Goal: Task Accomplishment & Management: Use online tool/utility

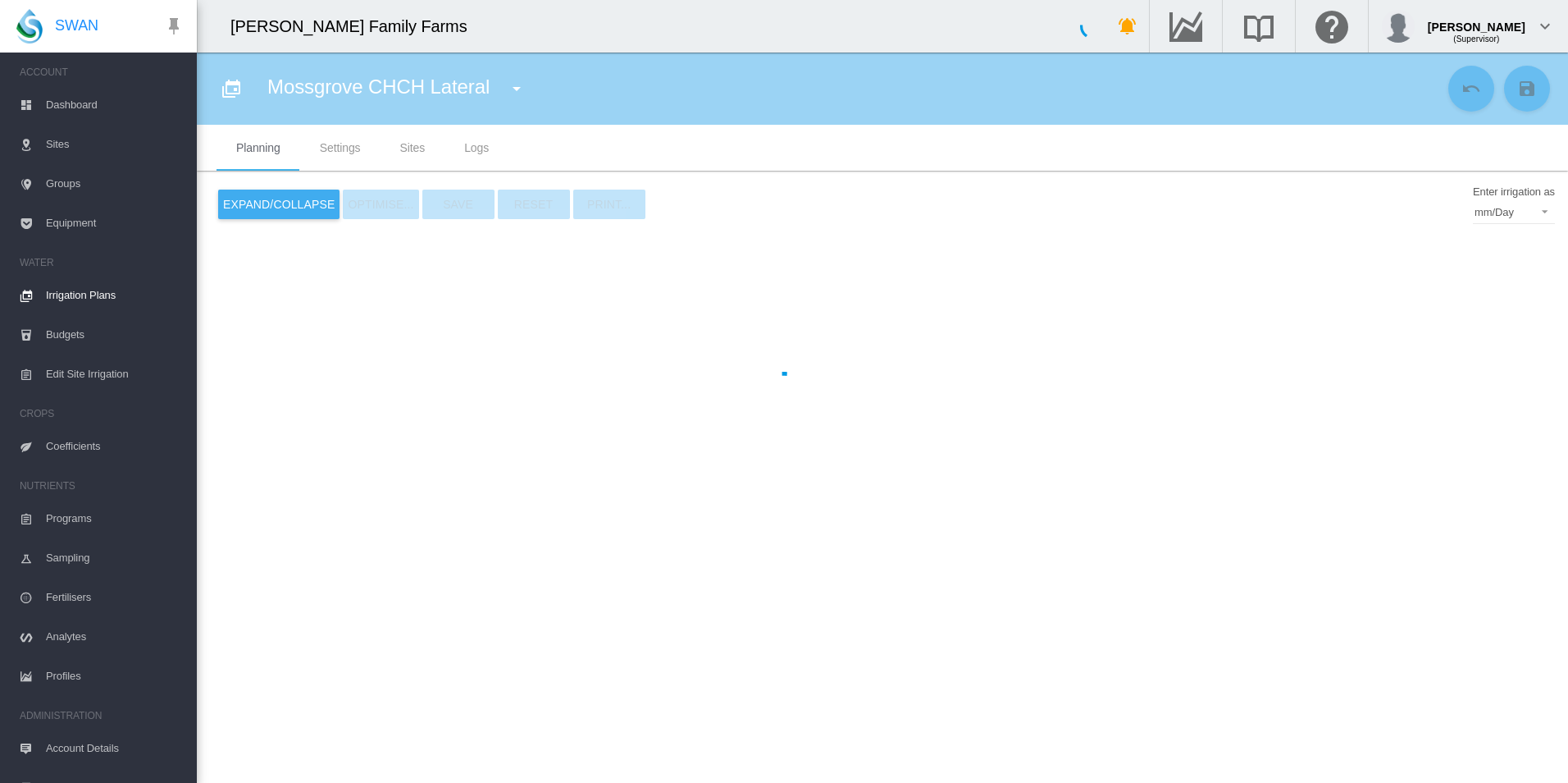
type input "**********"
type input "*"
type input "*****"
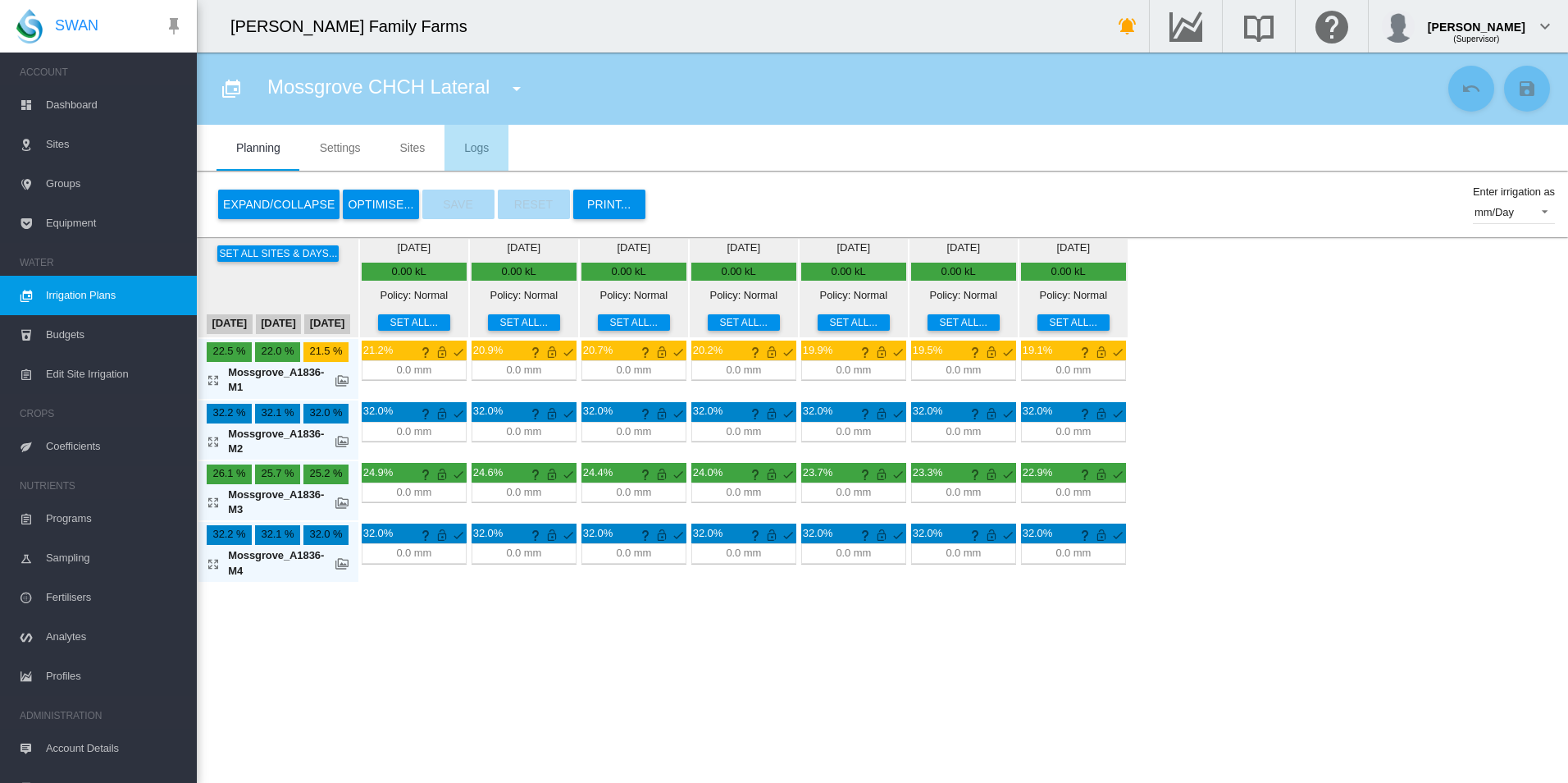
click at [478, 150] on span "Logs" at bounding box center [476, 148] width 25 height 13
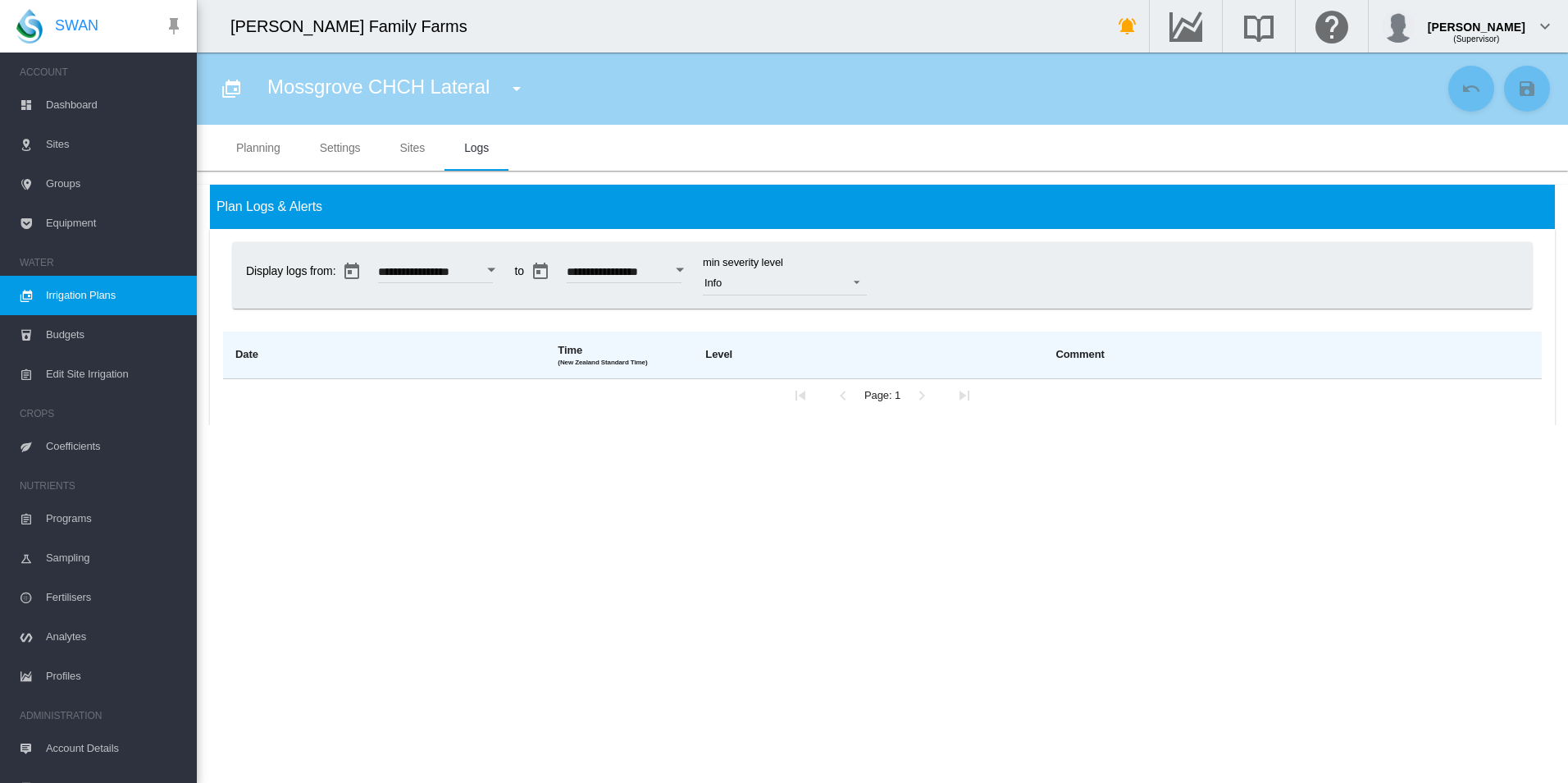
click at [504, 271] on button "Open calendar" at bounding box center [492, 270] width 30 height 30
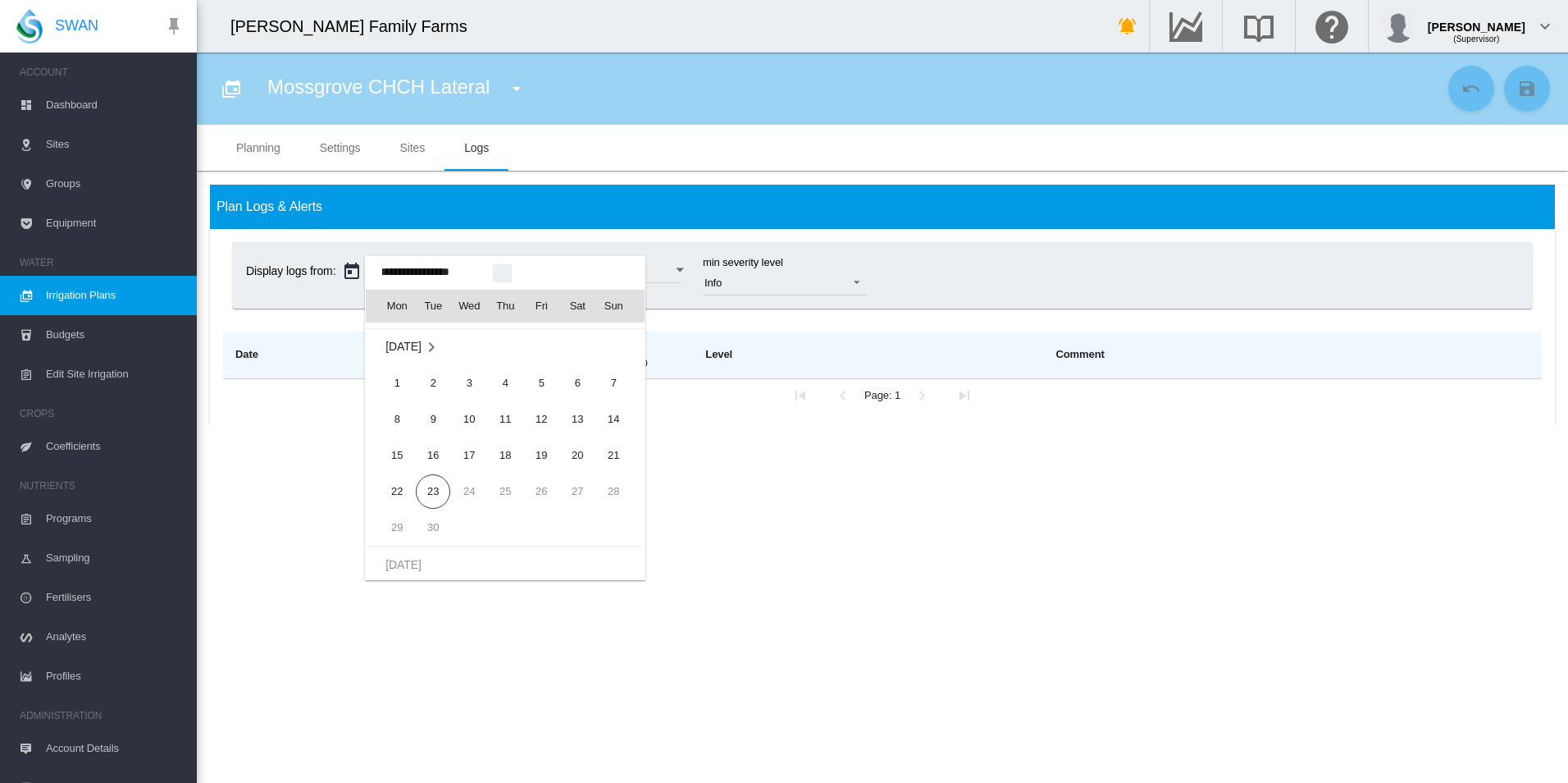
scroll to position [40891, 0]
click at [612, 447] on span "21" at bounding box center [613, 448] width 33 height 33
type input "**********"
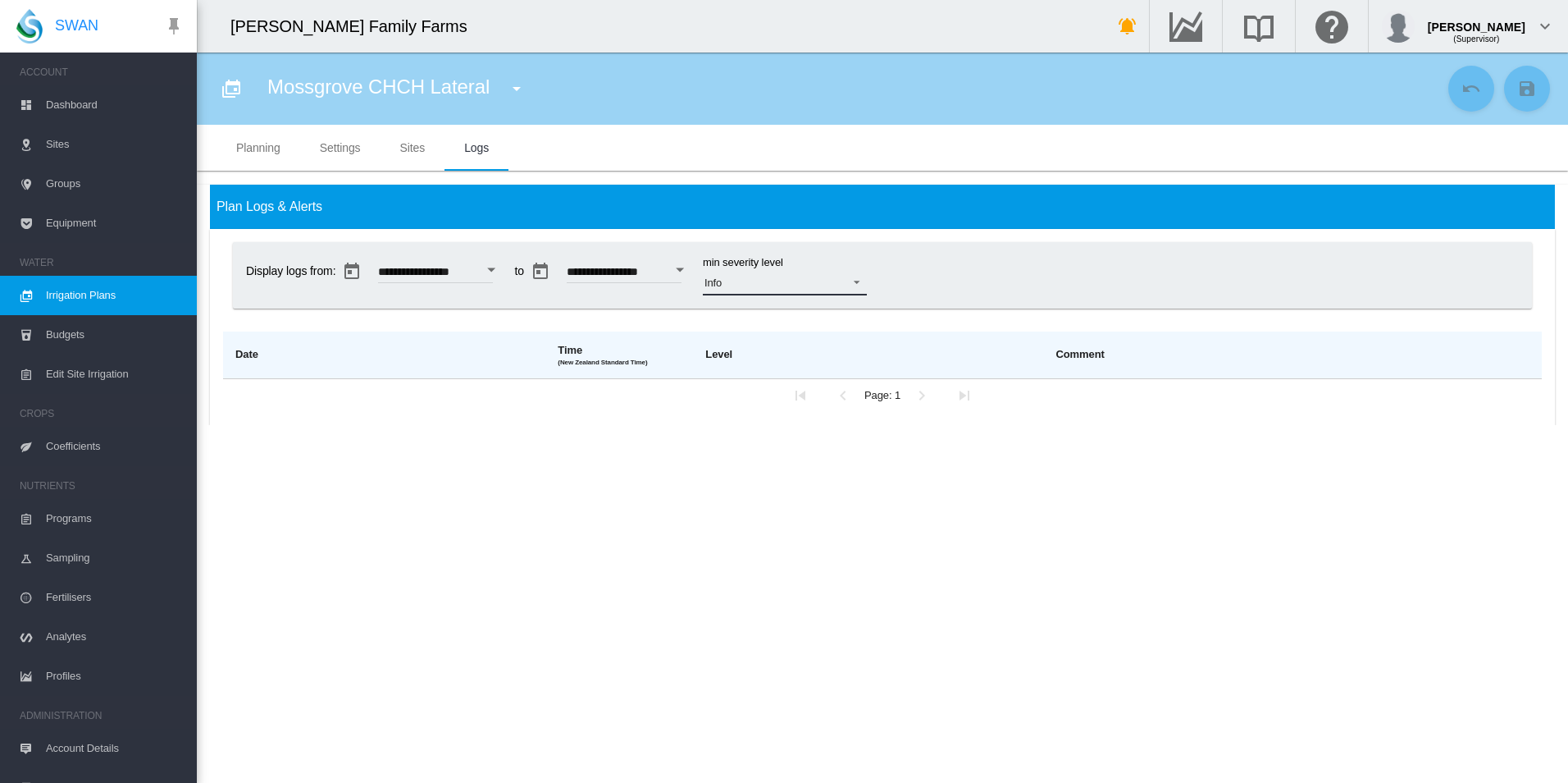
click at [782, 283] on span "Info" at bounding box center [772, 282] width 135 height 15
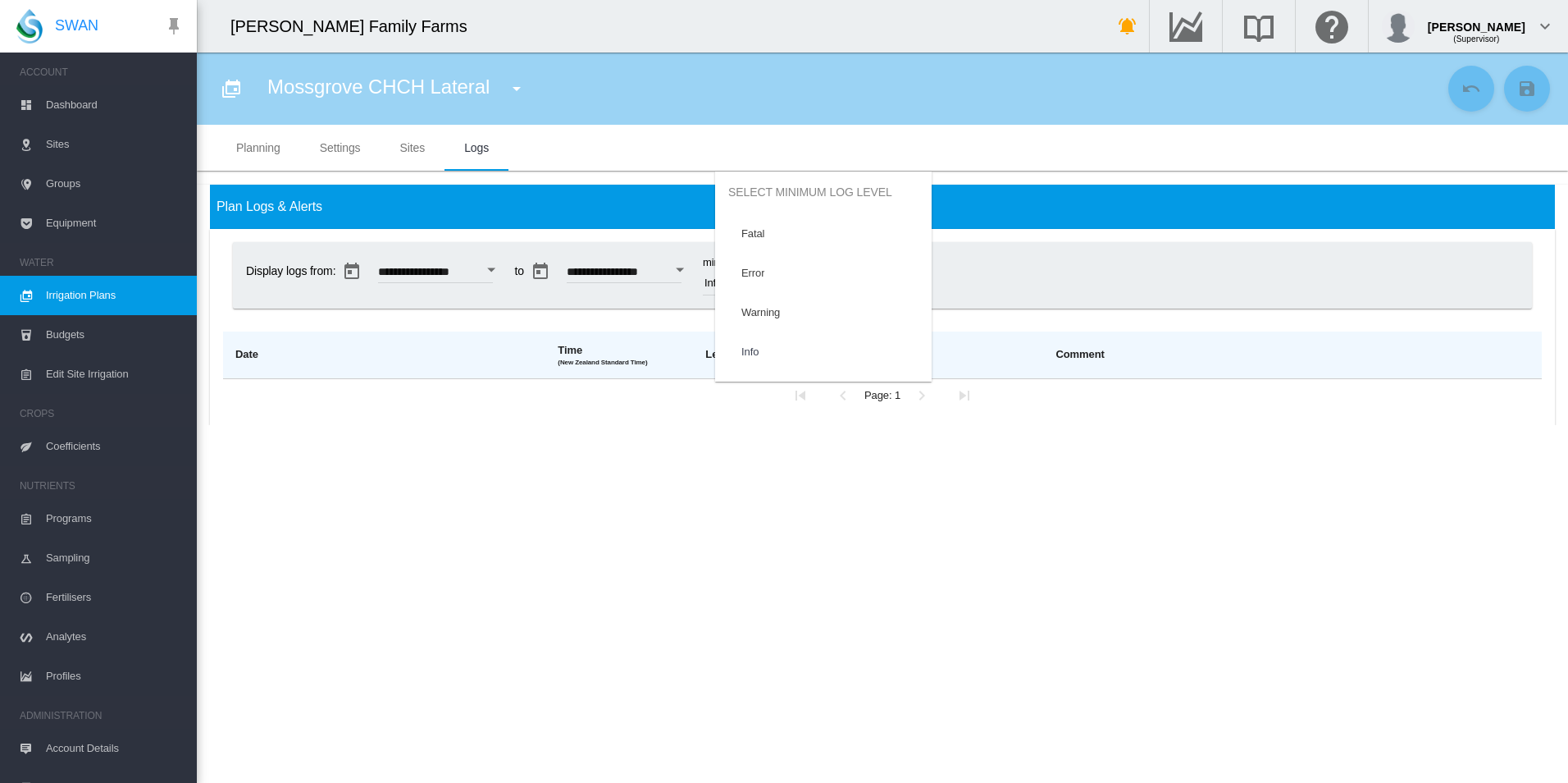
scroll to position [69, 0]
click at [782, 283] on md-option "Info" at bounding box center [823, 282] width 216 height 39
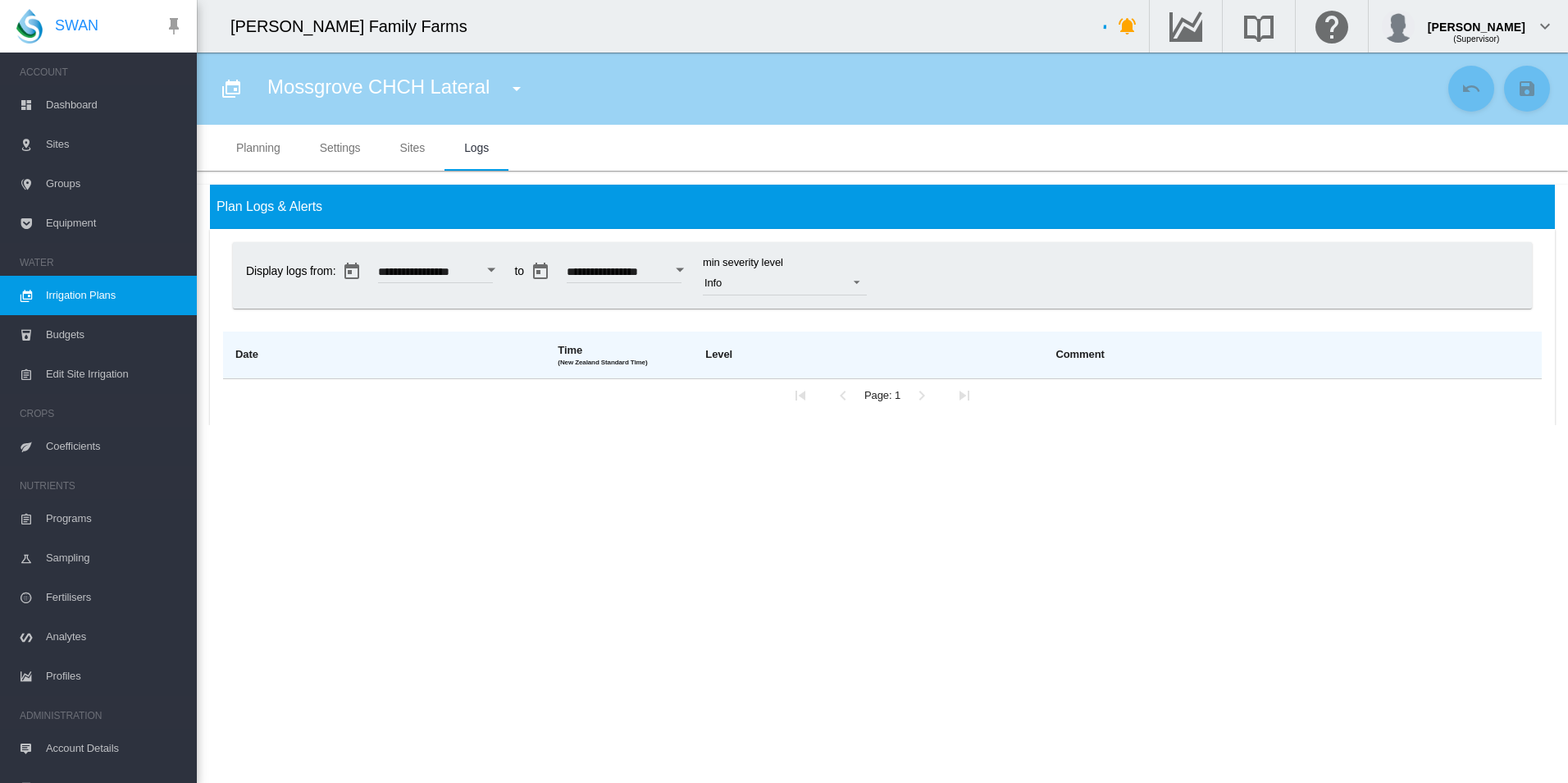
click at [973, 265] on div "**********" at bounding box center [882, 274] width 1286 height 53
click at [261, 146] on md-tab-item "Planning" at bounding box center [258, 148] width 84 height 46
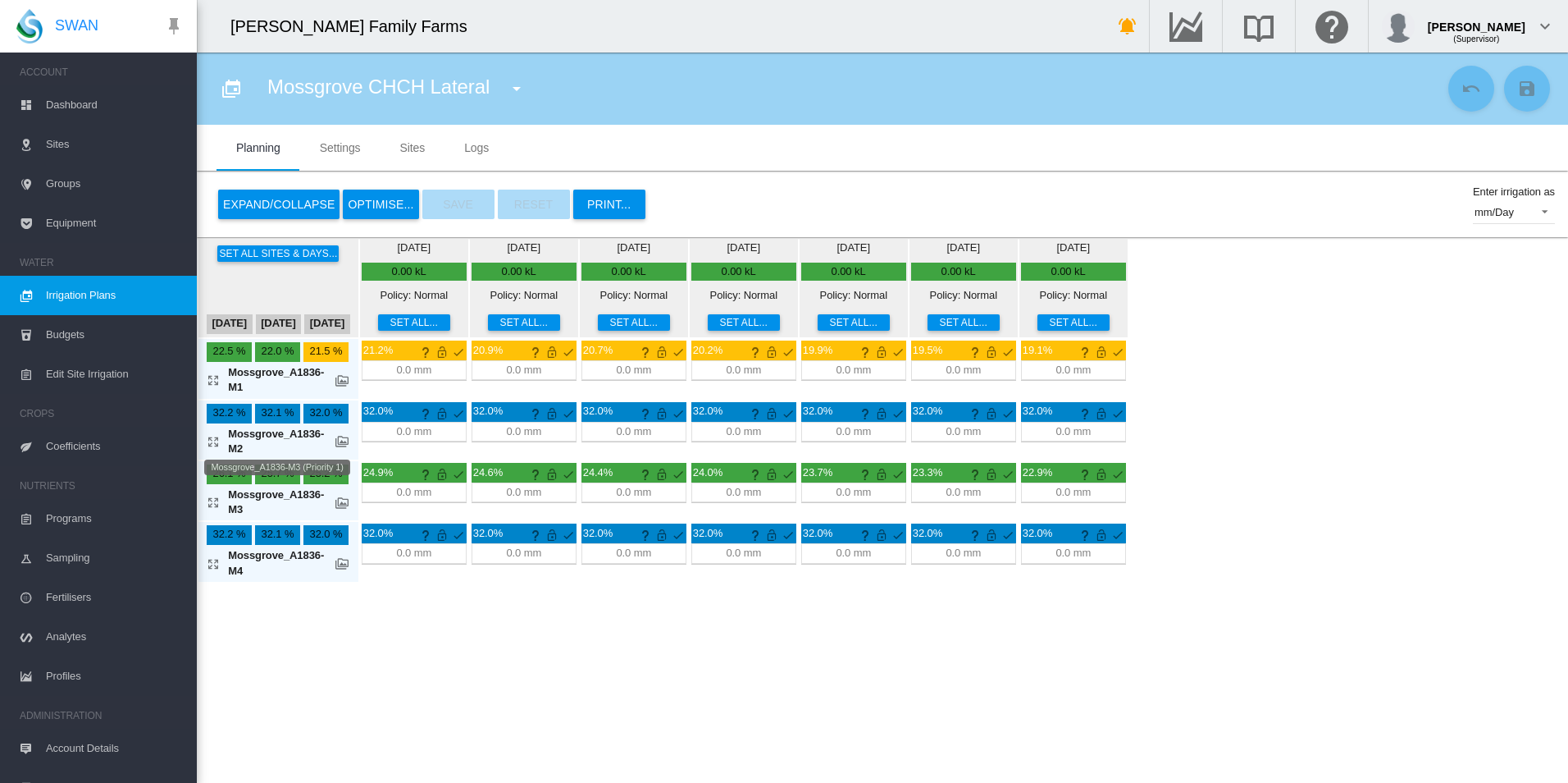
click at [281, 499] on div "Mossgrove_A1836-M3" at bounding box center [278, 503] width 100 height 30
click at [470, 143] on span "Logs" at bounding box center [476, 148] width 25 height 13
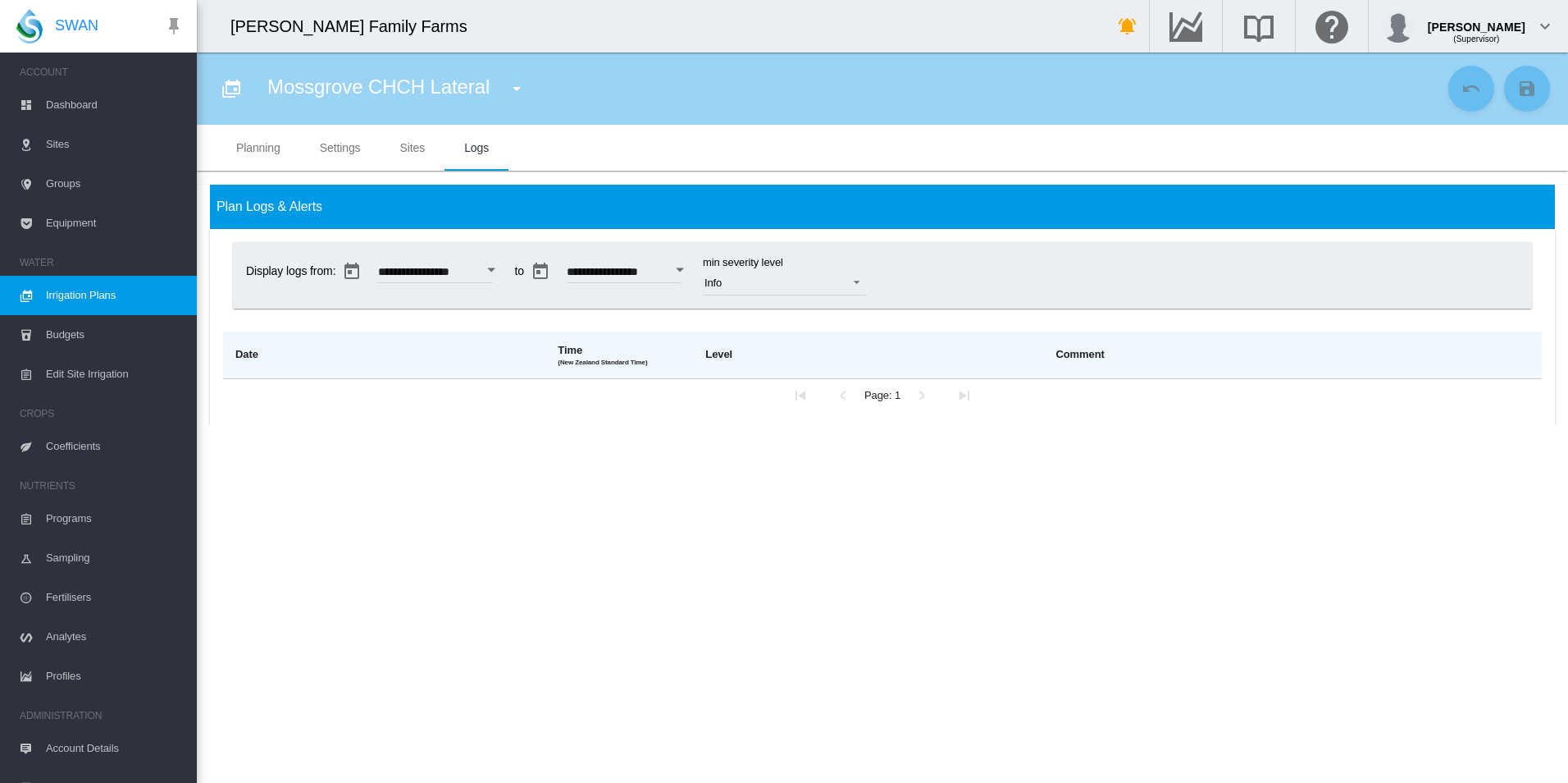
drag, startPoint x: 300, startPoint y: 209, endPoint x: 311, endPoint y: 201, distance: 13.6
click at [300, 208] on span "Plan Logs & Alerts" at bounding box center [269, 206] width 106 height 14
click at [354, 151] on md-tab-item "Settings" at bounding box center [340, 148] width 81 height 46
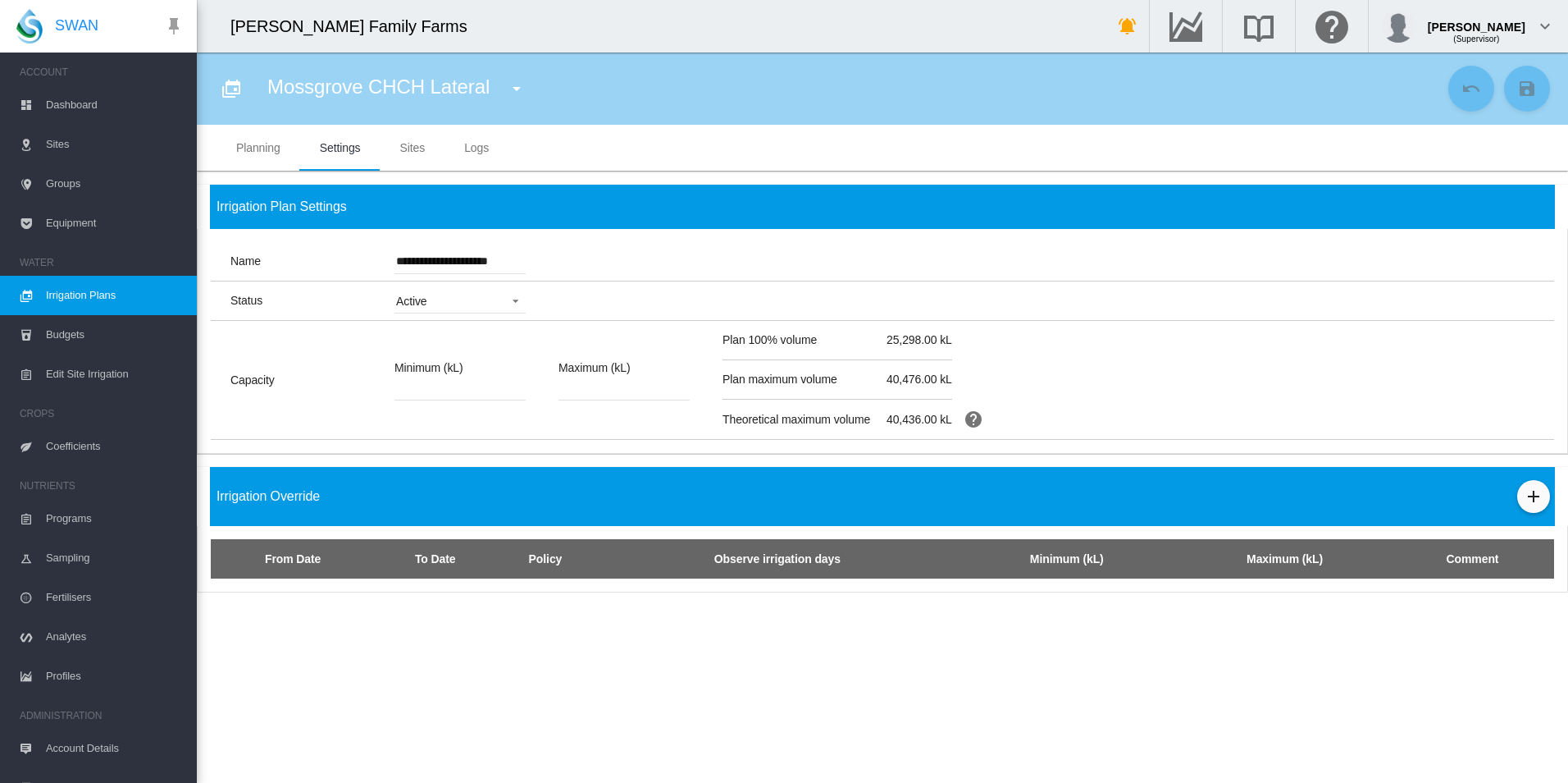
click at [425, 142] on md-tab-item "Sites" at bounding box center [413, 148] width 65 height 46
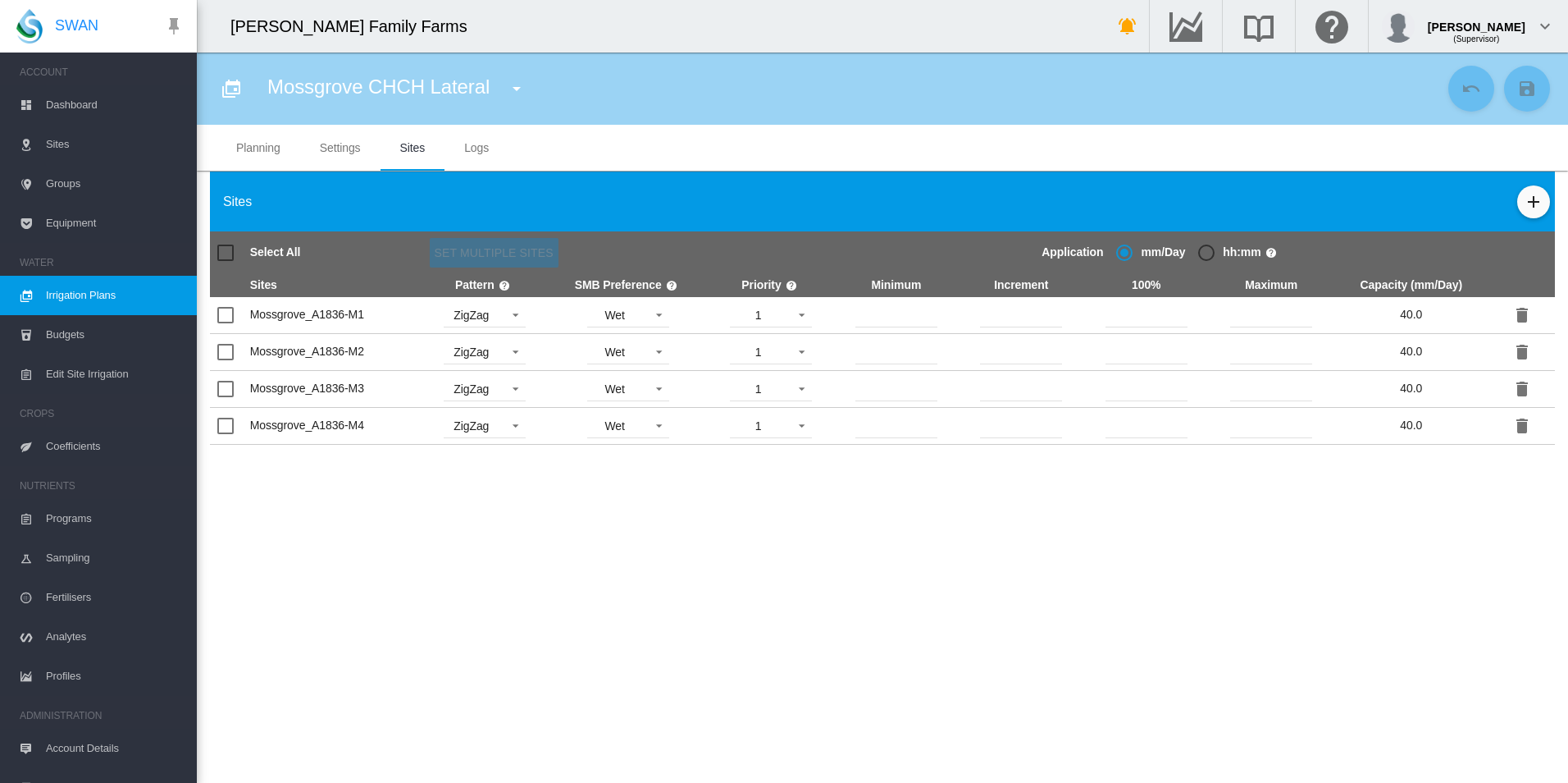
click at [474, 151] on span "Logs" at bounding box center [476, 148] width 25 height 13
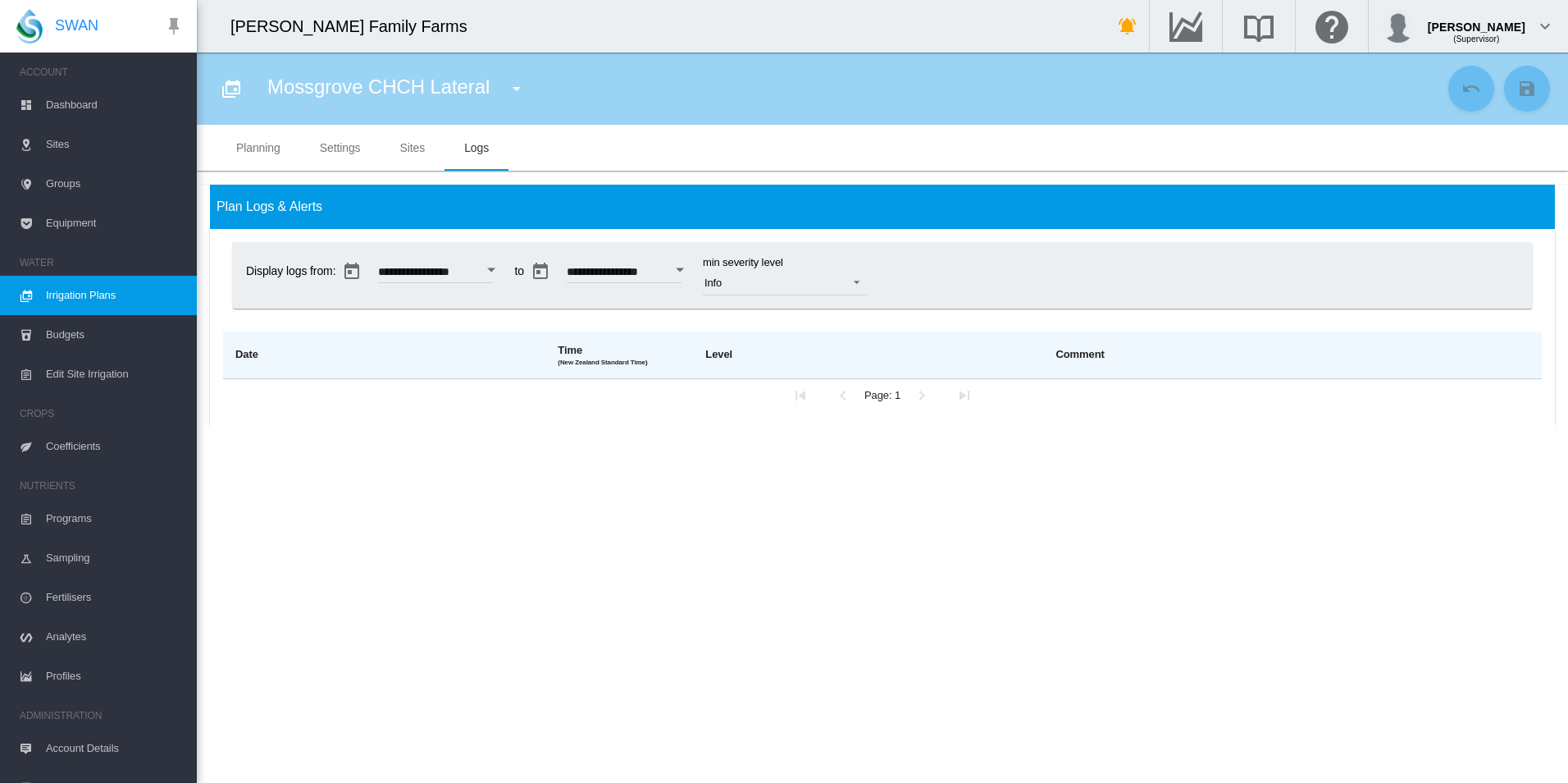
click at [117, 376] on span "Edit Site Irrigation" at bounding box center [115, 373] width 138 height 39
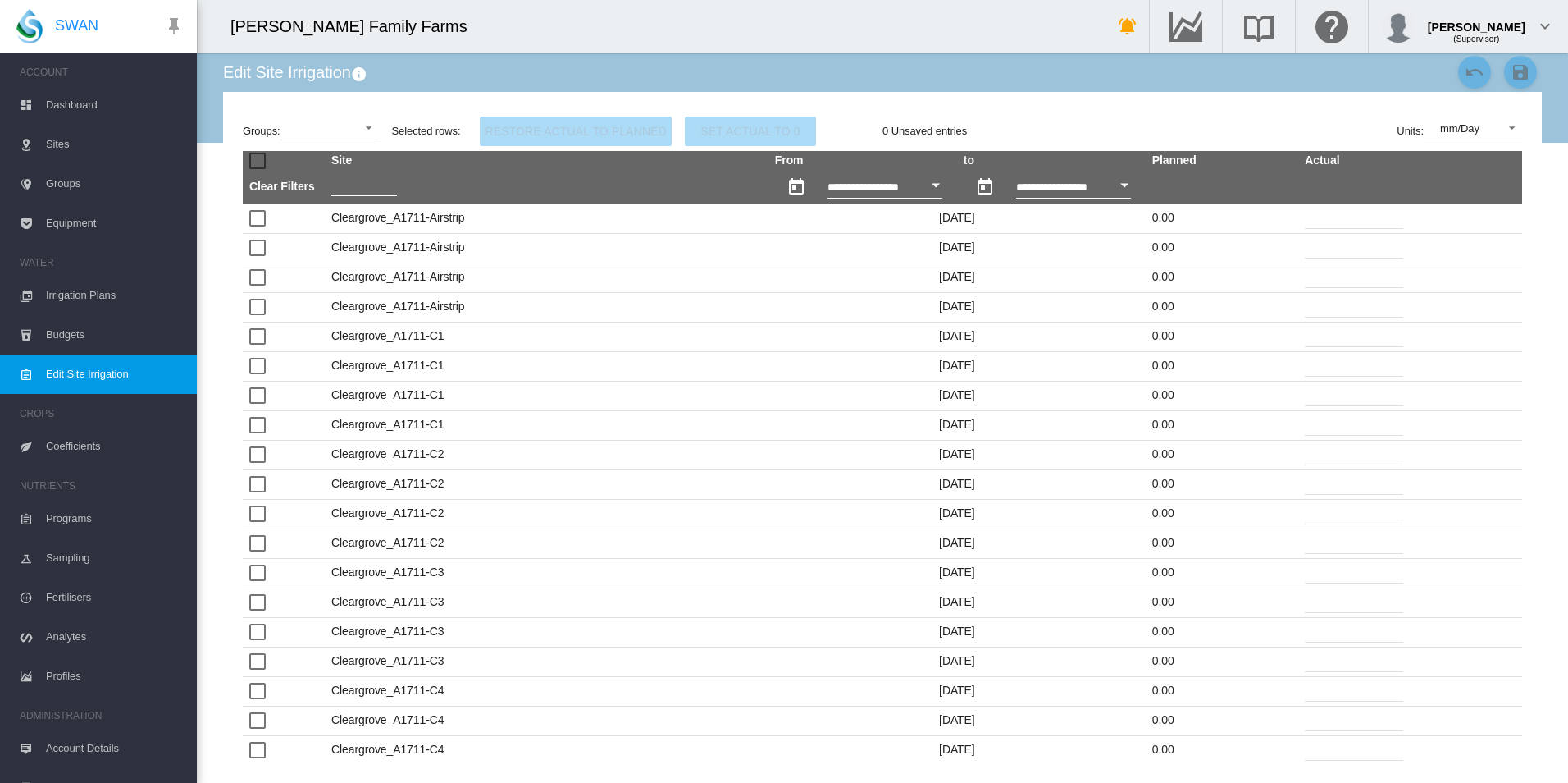
click at [382, 186] on input "text" at bounding box center [364, 184] width 66 height 25
type input "*"
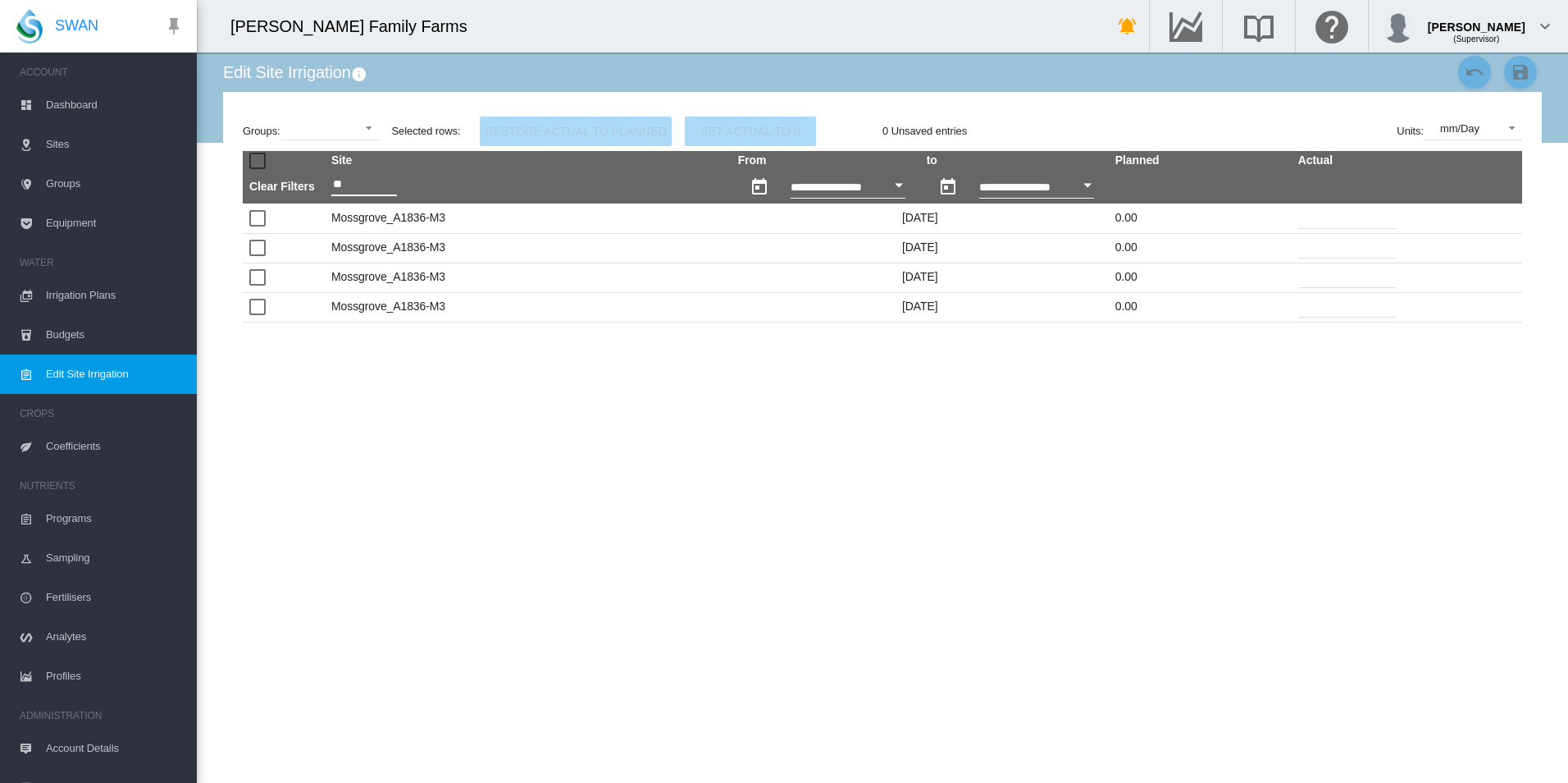
type input "**"
drag, startPoint x: 1311, startPoint y: 301, endPoint x: 1287, endPoint y: 302, distance: 24.0
click at [1292, 302] on td "*" at bounding box center [1353, 307] width 123 height 30
type input "**"
click at [1434, 368] on div "Edit Site Irrigation Groups: Cleargrove CHCH Lateral Cleargrove Timaru Lateral …" at bounding box center [882, 418] width 1319 height 730
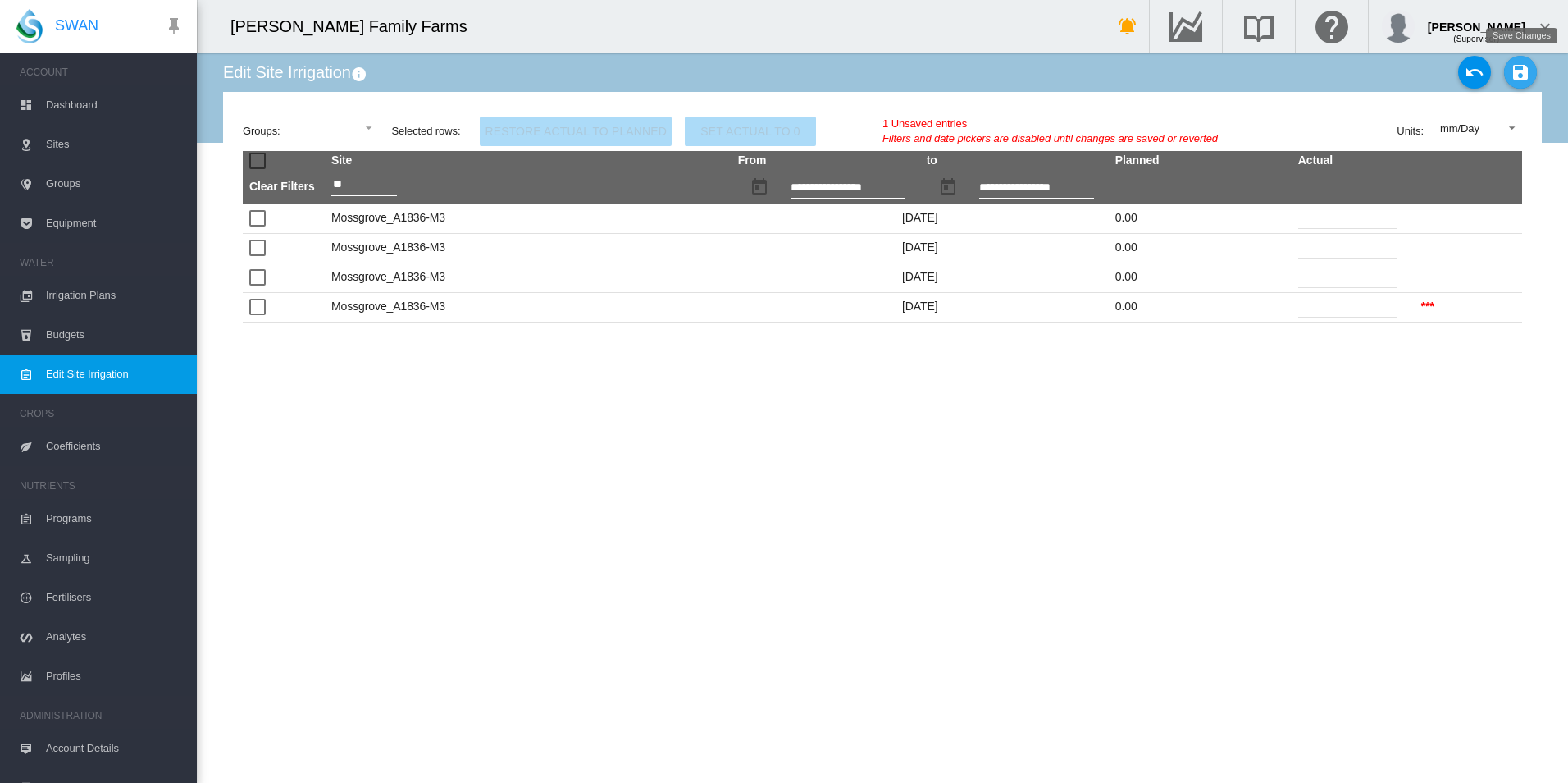
click at [1521, 63] on md-icon "icon-content-save" at bounding box center [1521, 73] width 20 height 20
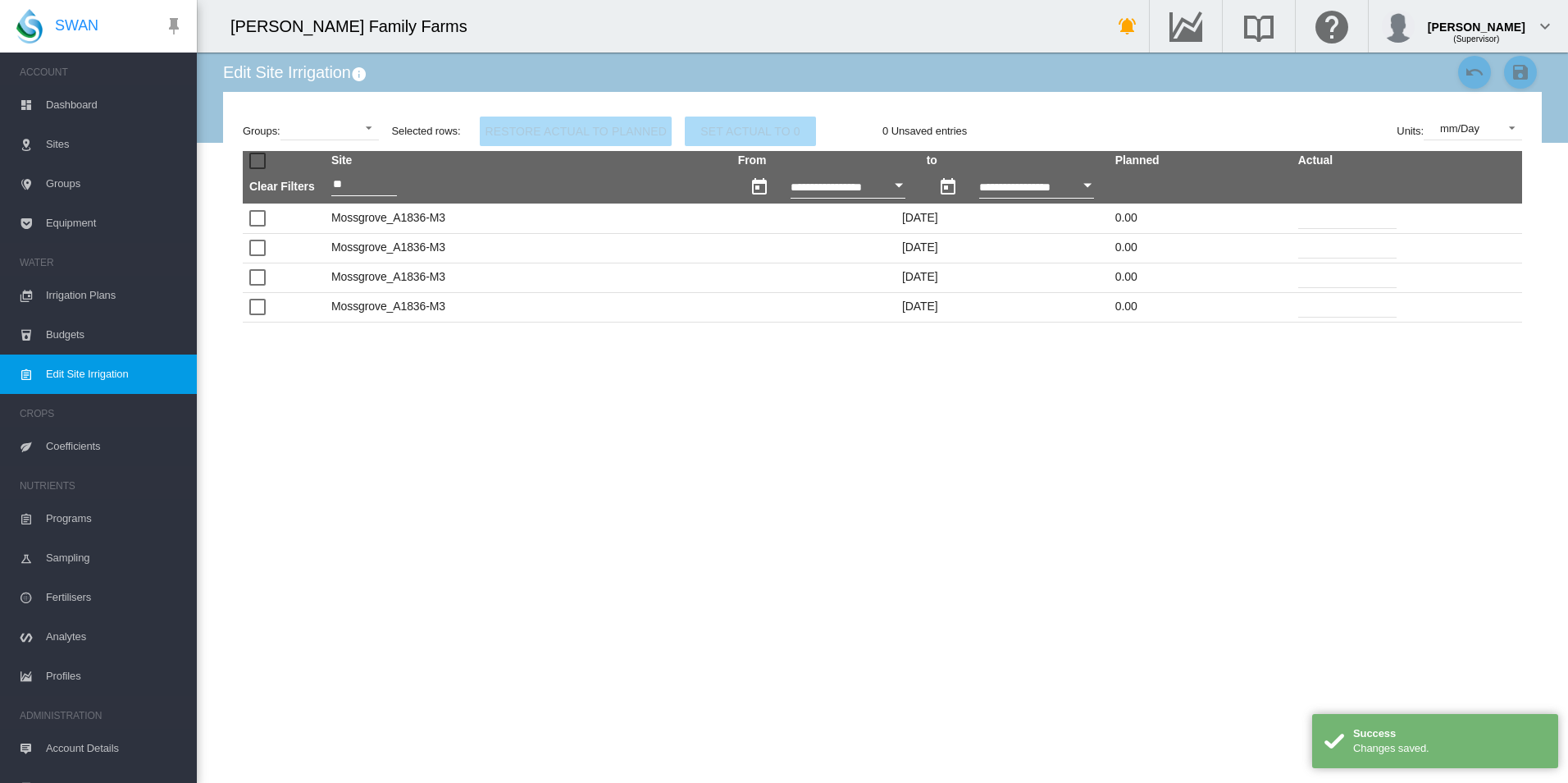
click at [65, 107] on span "Dashboard" at bounding box center [115, 105] width 138 height 39
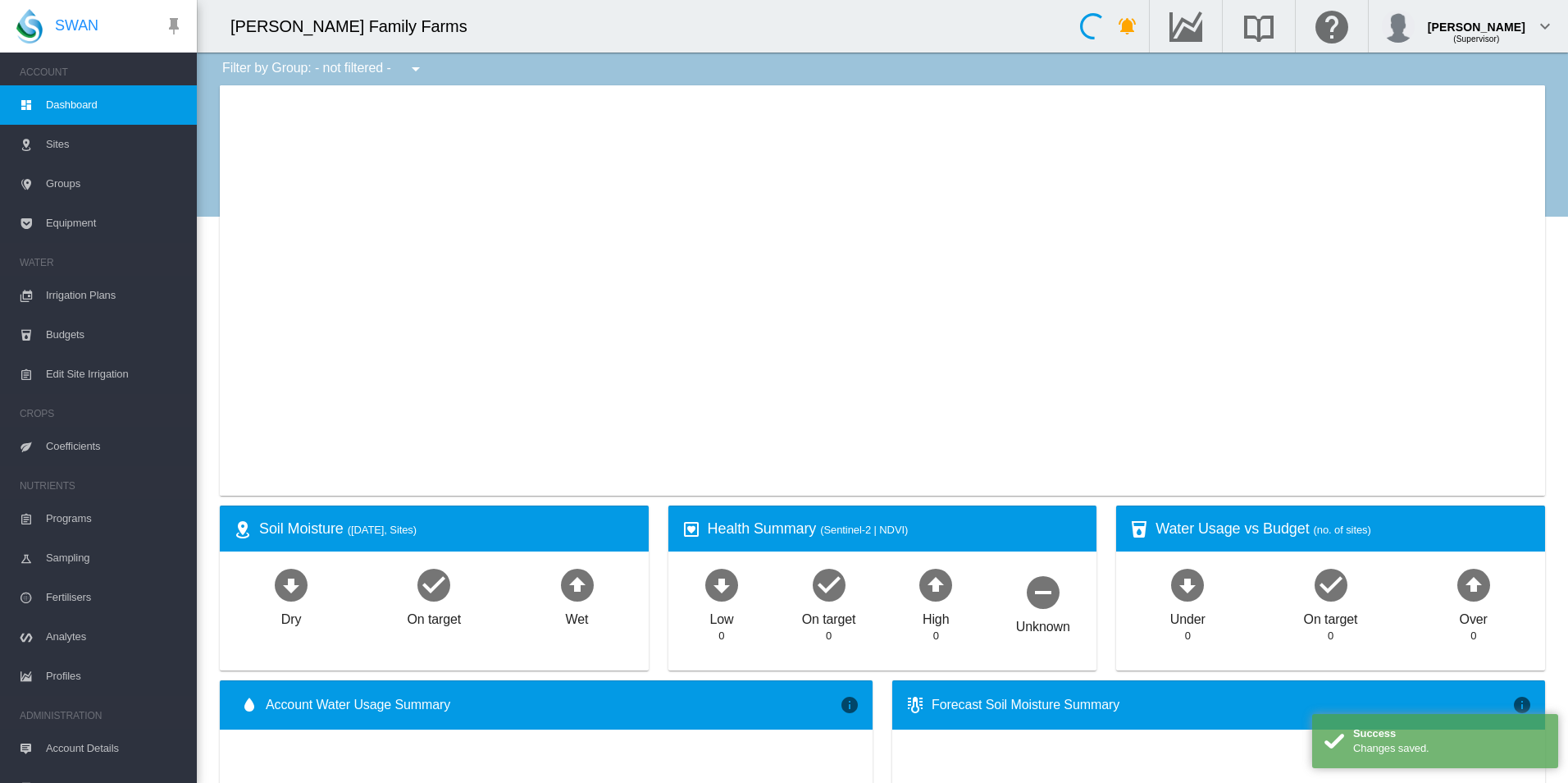
type input "**********"
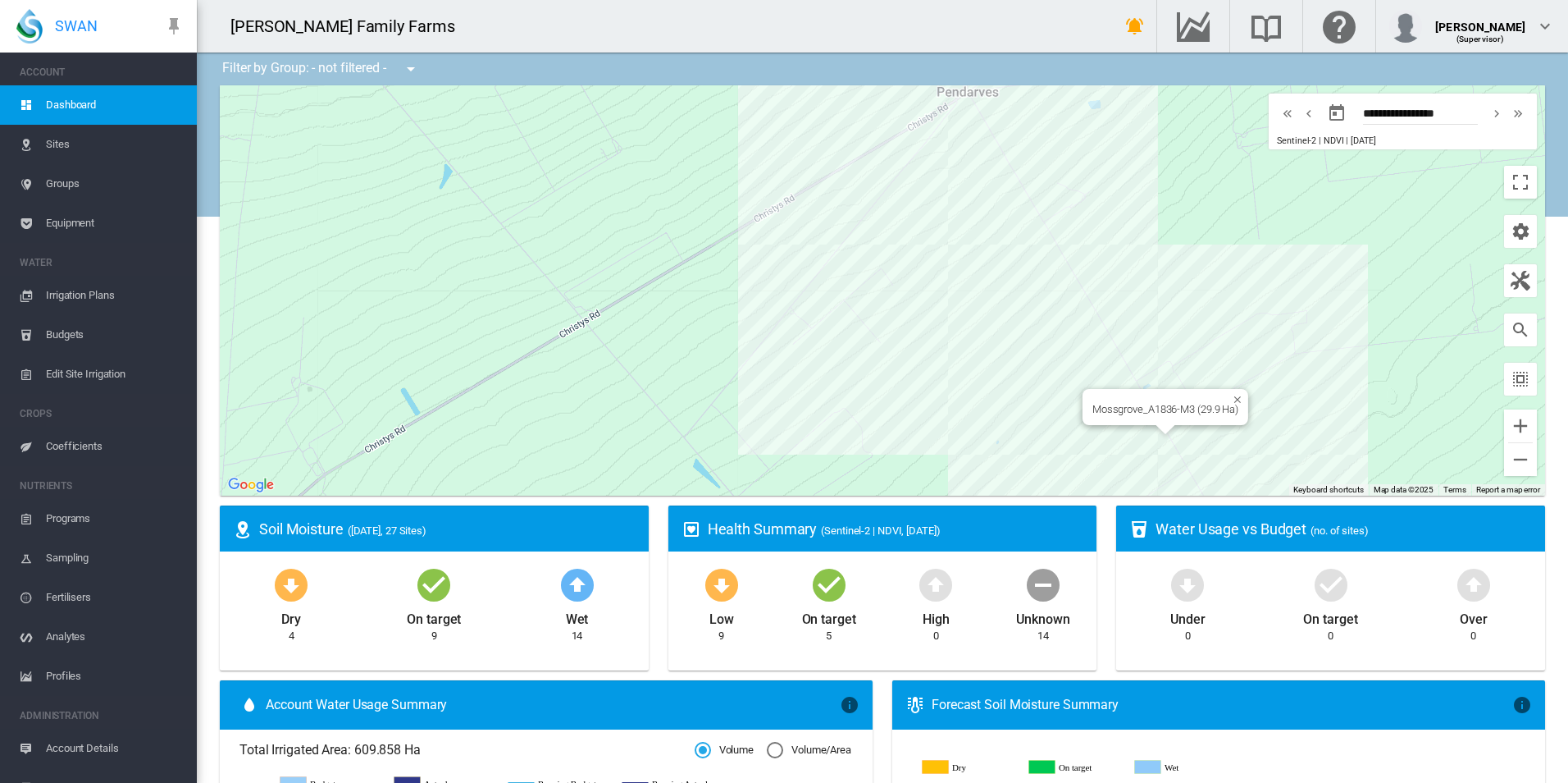
click at [1127, 447] on div "Mossgrove_A1836-M3 (29.9 Ha)" at bounding box center [883, 290] width 1326 height 410
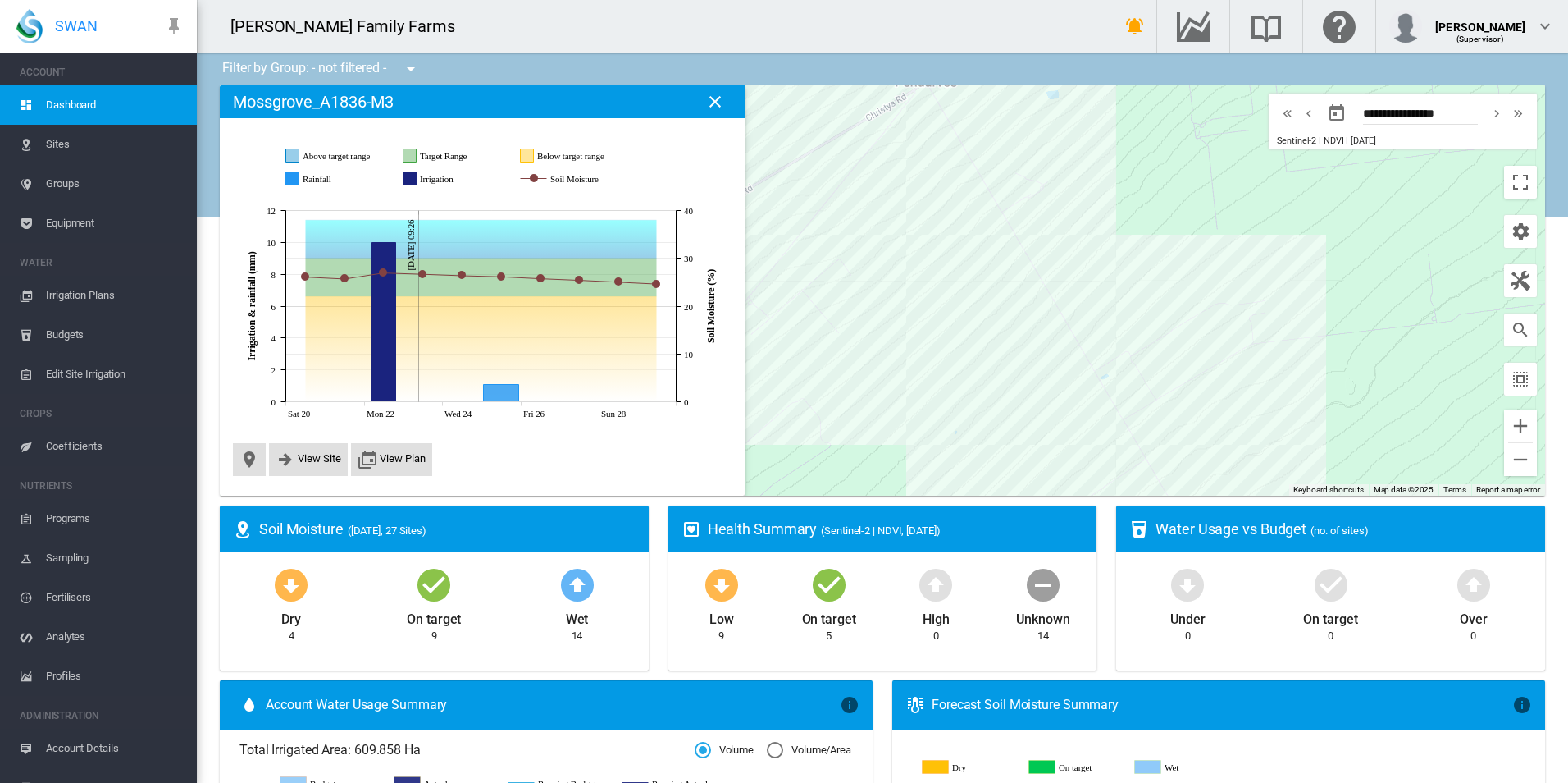
drag, startPoint x: 939, startPoint y: 210, endPoint x: 814, endPoint y: 350, distance: 187.7
click at [814, 350] on div at bounding box center [883, 290] width 1326 height 410
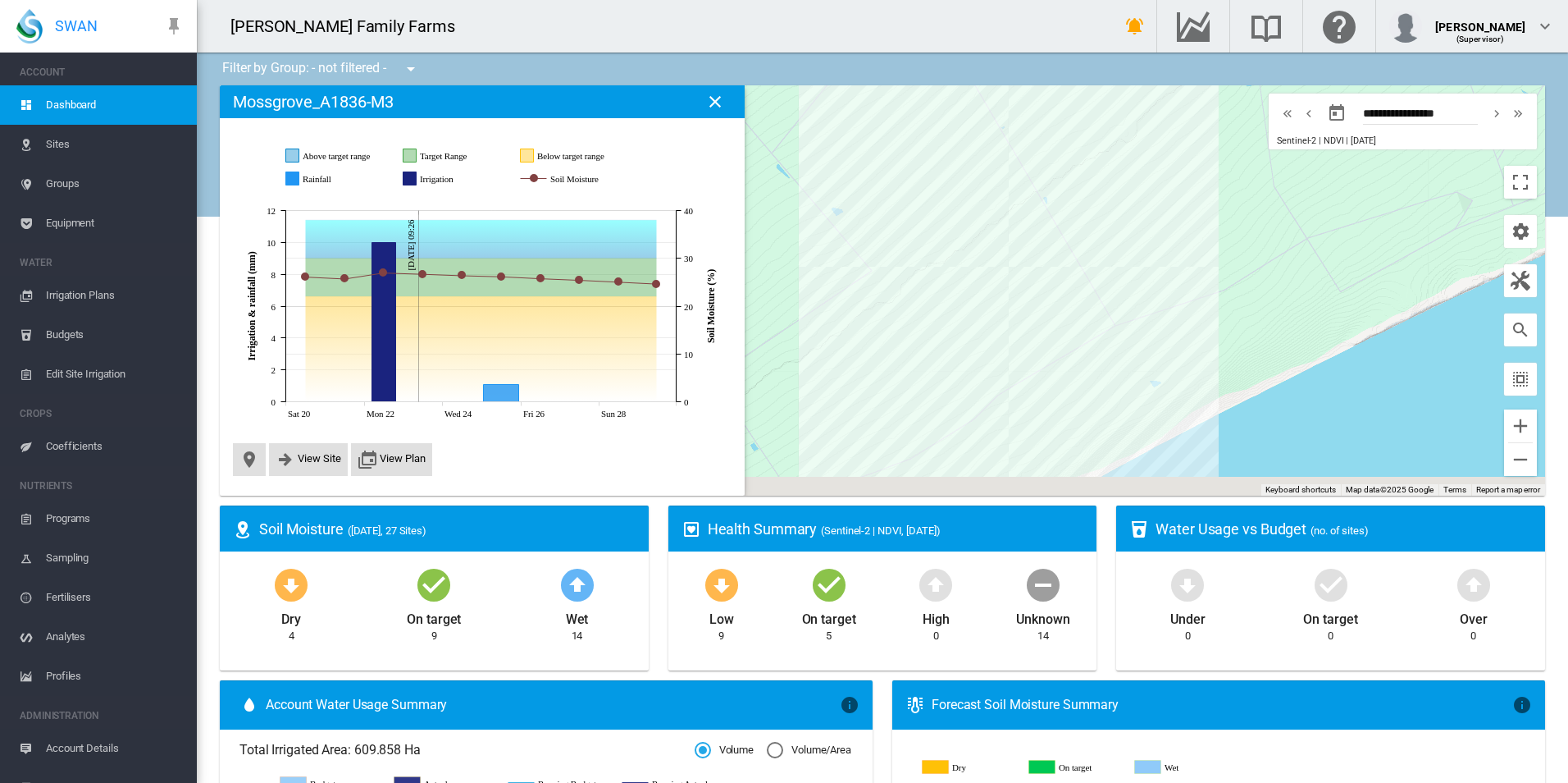
drag, startPoint x: 1170, startPoint y: 397, endPoint x: 1061, endPoint y: 160, distance: 260.9
click at [1061, 160] on div at bounding box center [883, 290] width 1326 height 410
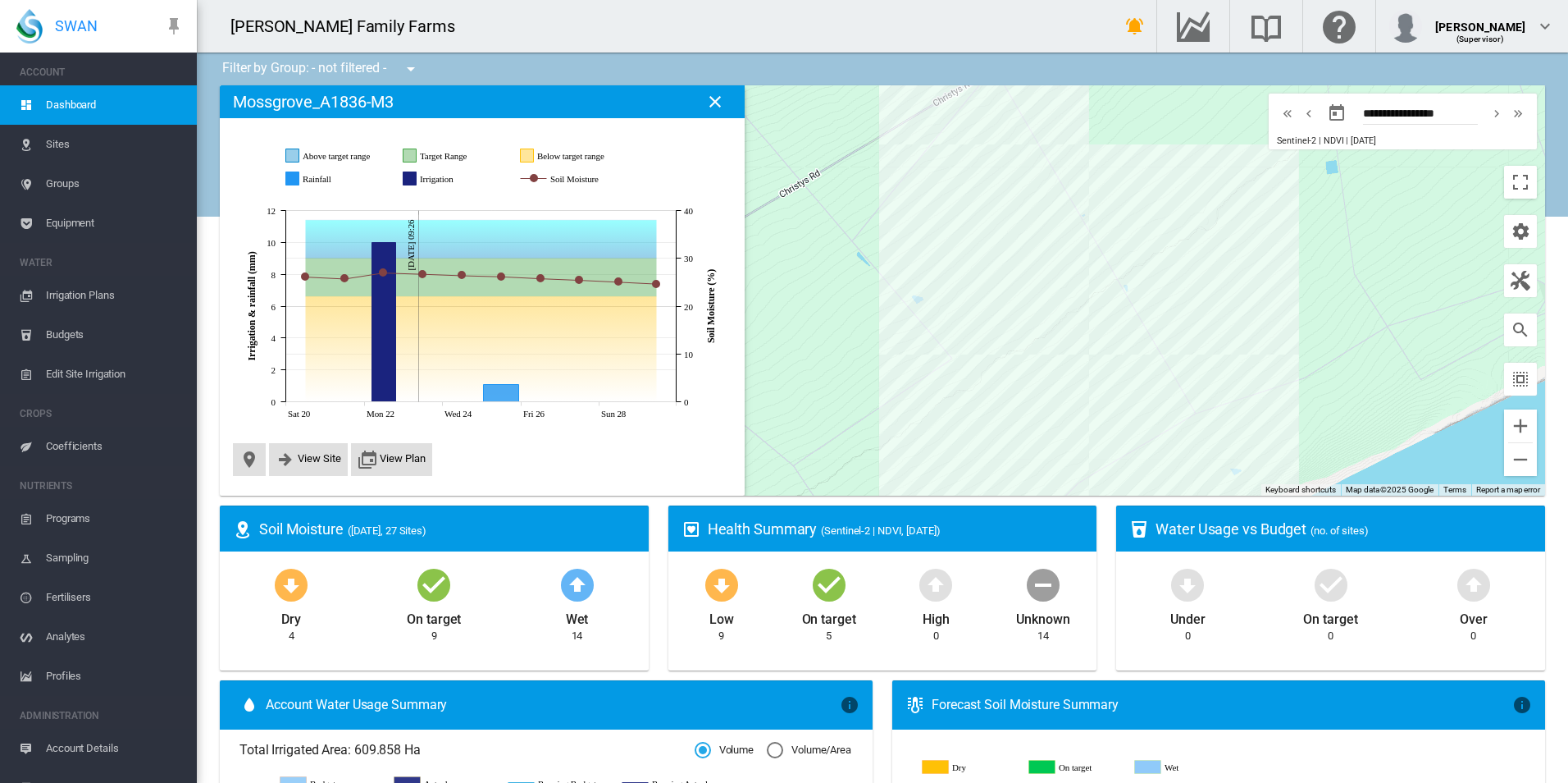
drag, startPoint x: 1072, startPoint y: 246, endPoint x: 1154, endPoint y: 337, distance: 122.5
click at [1154, 337] on div at bounding box center [883, 290] width 1326 height 410
click at [714, 100] on md-icon "icon-close" at bounding box center [716, 102] width 20 height 20
